Goal: Information Seeking & Learning: Learn about a topic

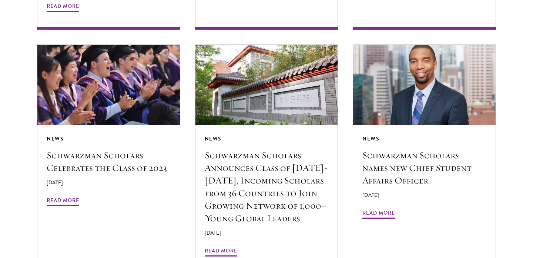
scroll to position [1360, 0]
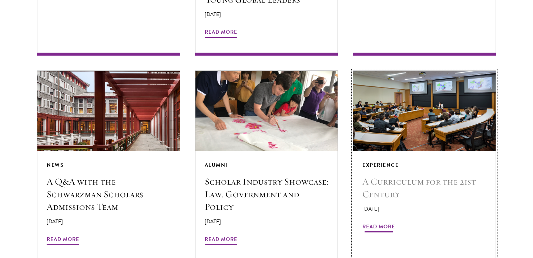
click at [394, 175] on h5 "A Curriculum for the 21st Century" at bounding box center [424, 187] width 124 height 25
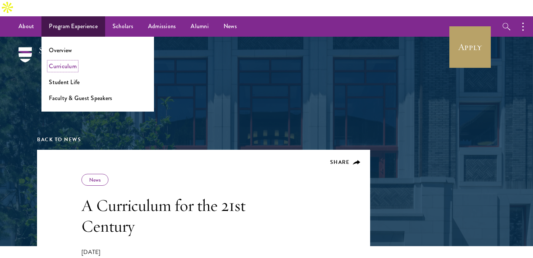
click at [65, 62] on link "Curriculum" at bounding box center [63, 66] width 28 height 9
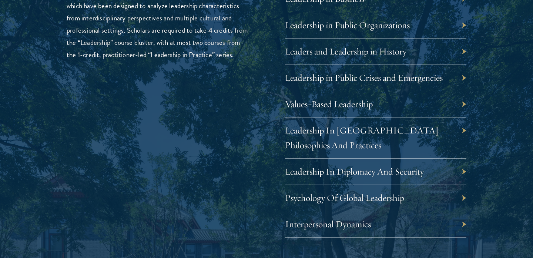
scroll to position [1311, 0]
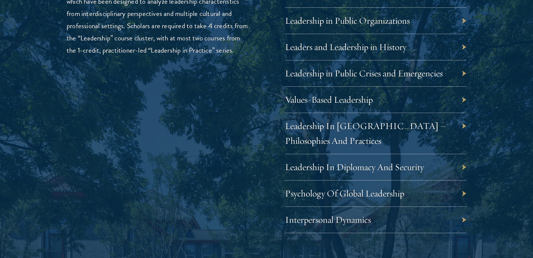
click at [449, 87] on div "Values-Based Leadership" at bounding box center [375, 100] width 181 height 26
click at [463, 87] on div "Values-Based Leadership" at bounding box center [375, 100] width 181 height 26
click at [363, 94] on link "Values-Based Leadership" at bounding box center [335, 99] width 88 height 11
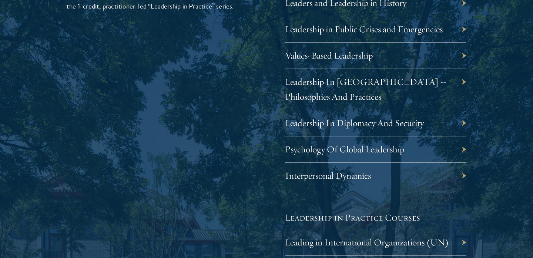
click at [198, 158] on div "Leadership Scholars will choose between an offering of leadership courses, whic…" at bounding box center [157, 162] width 181 height 486
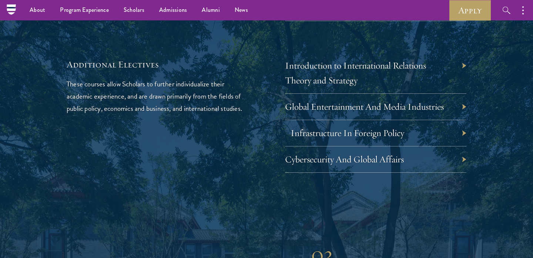
scroll to position [2351, 0]
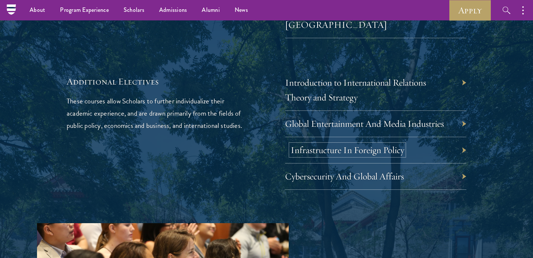
click at [348, 144] on link "Infrastructure In Foreign Policy" at bounding box center [348, 149] width 114 height 11
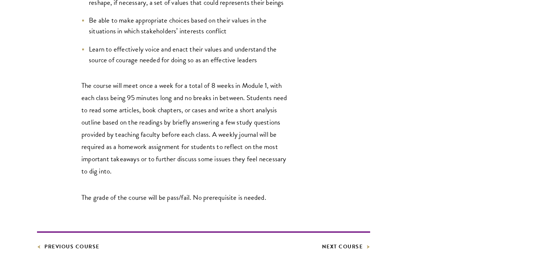
scroll to position [542, 0]
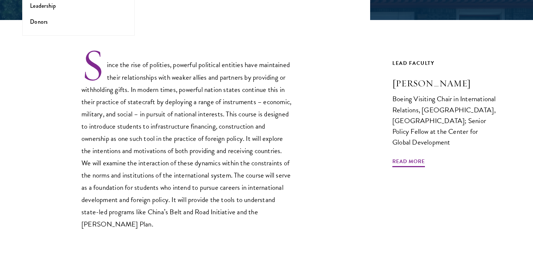
scroll to position [239, 0]
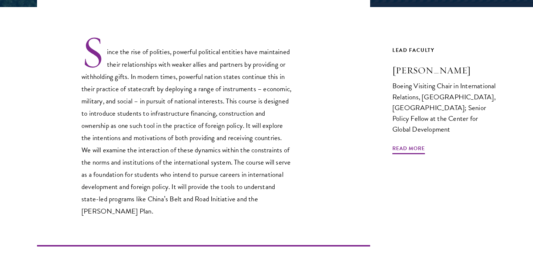
click at [191, 124] on p "Since the rise of polities, powerful political entities have maintained their r…" at bounding box center [186, 126] width 211 height 182
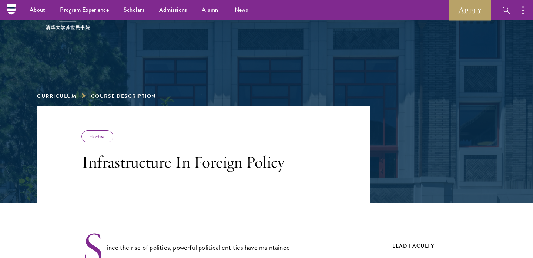
scroll to position [0, 0]
